Goal: Information Seeking & Learning: Learn about a topic

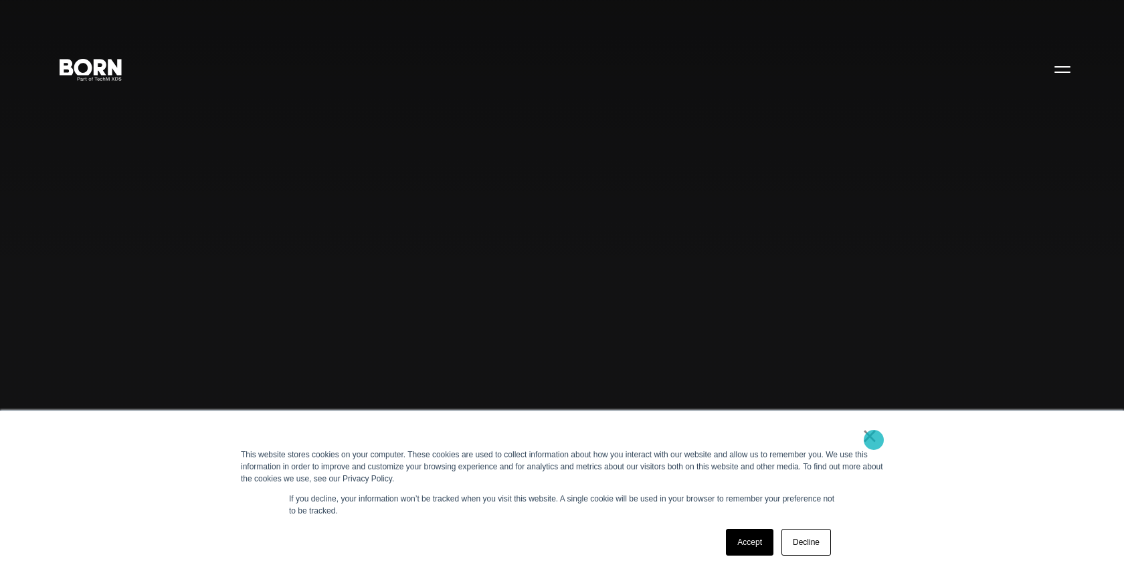
click at [873, 440] on link "×" at bounding box center [869, 436] width 16 height 12
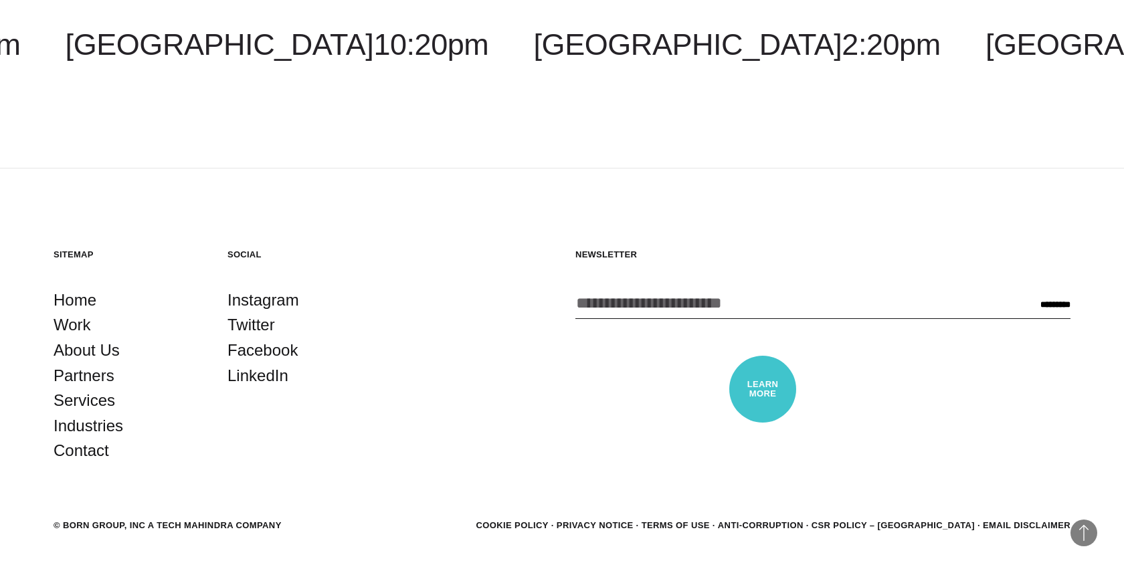
scroll to position [4033, 0]
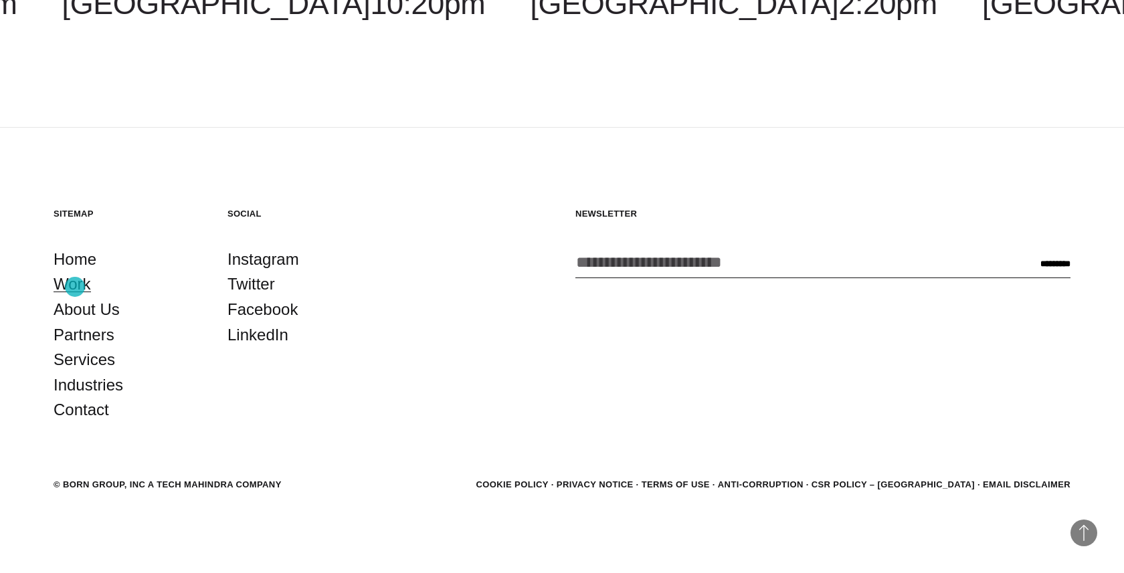
click at [75, 287] on link "Work" at bounding box center [72, 284] width 37 height 25
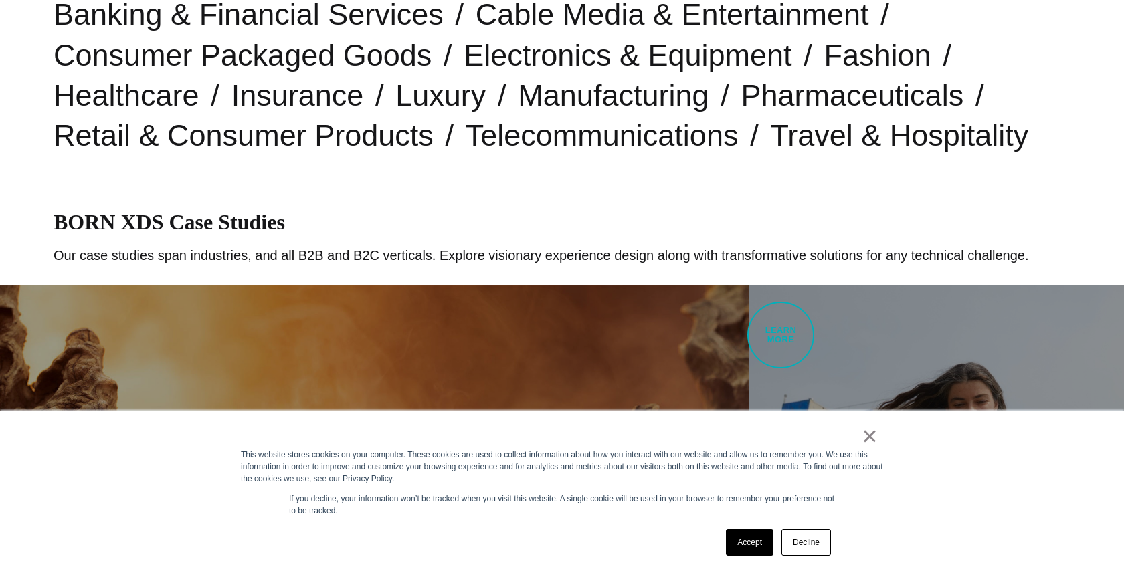
scroll to position [464, 0]
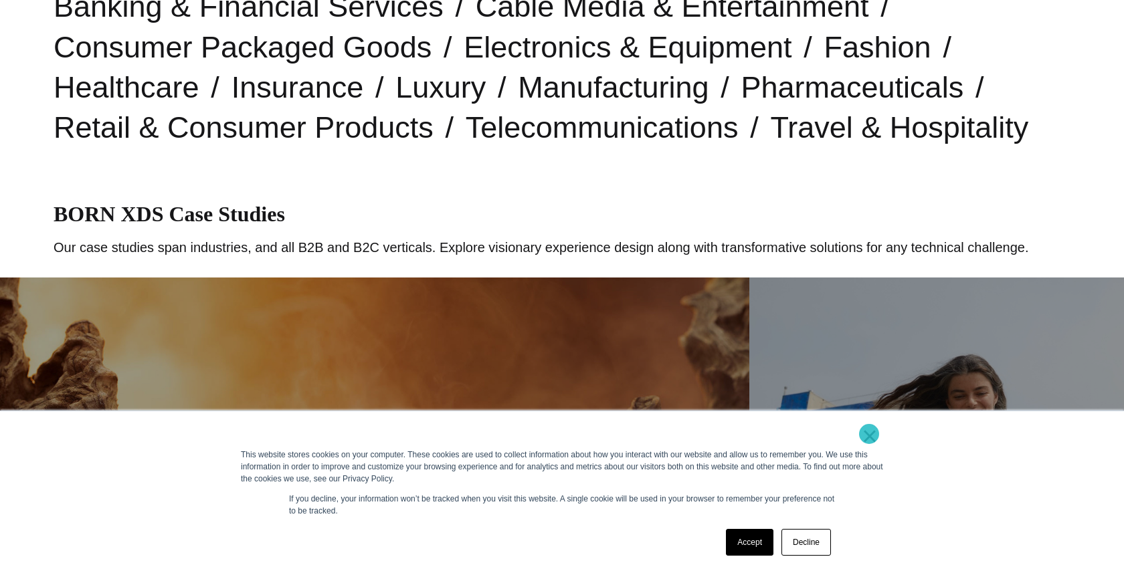
click at [869, 434] on link "×" at bounding box center [869, 436] width 16 height 12
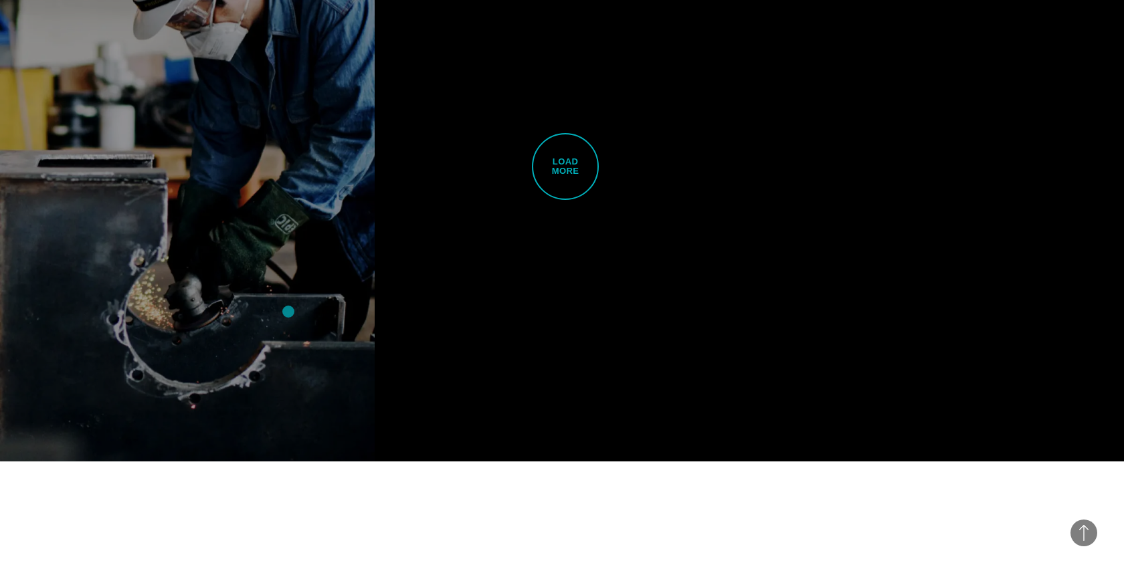
scroll to position [3733, 0]
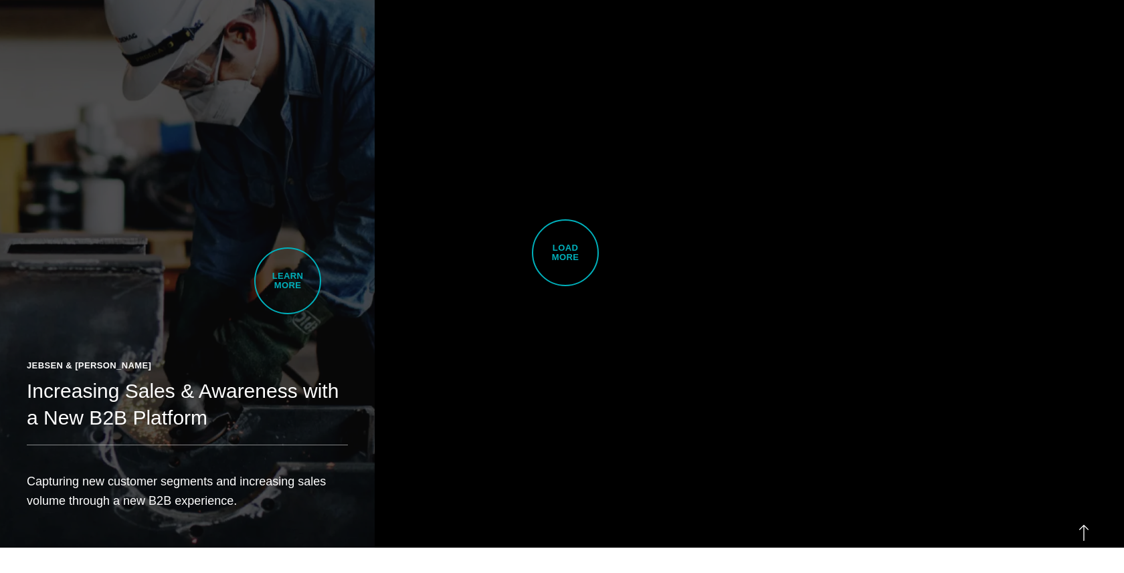
click at [288, 281] on link "Jebsen & Jessen Increasing Sales & Awareness with a New B2B Platform Capturing …" at bounding box center [187, 253] width 375 height 590
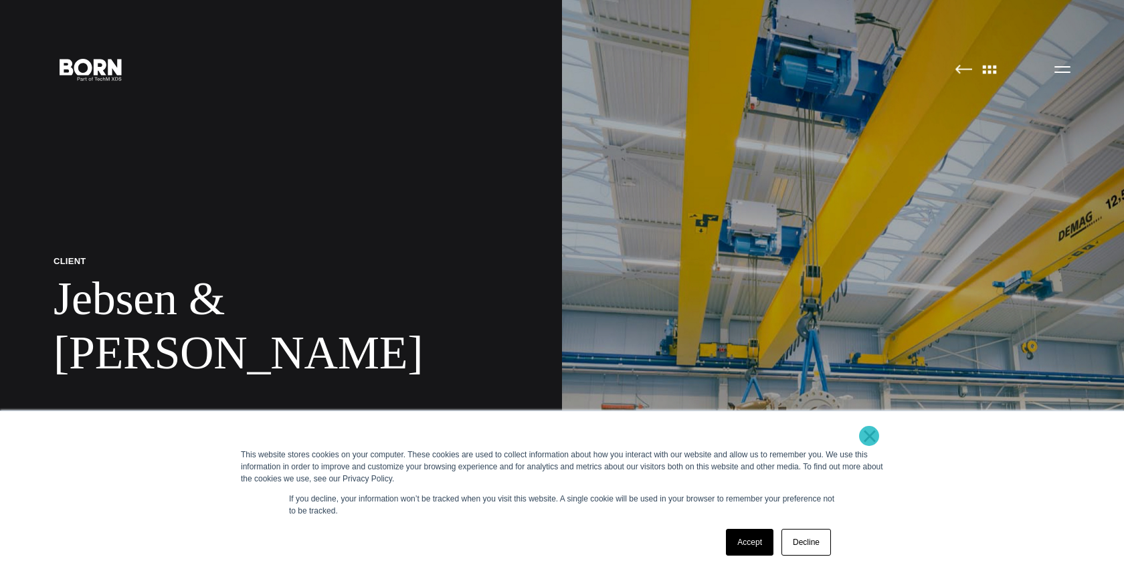
click at [869, 436] on link "×" at bounding box center [869, 436] width 16 height 12
